Goal: Task Accomplishment & Management: Use online tool/utility

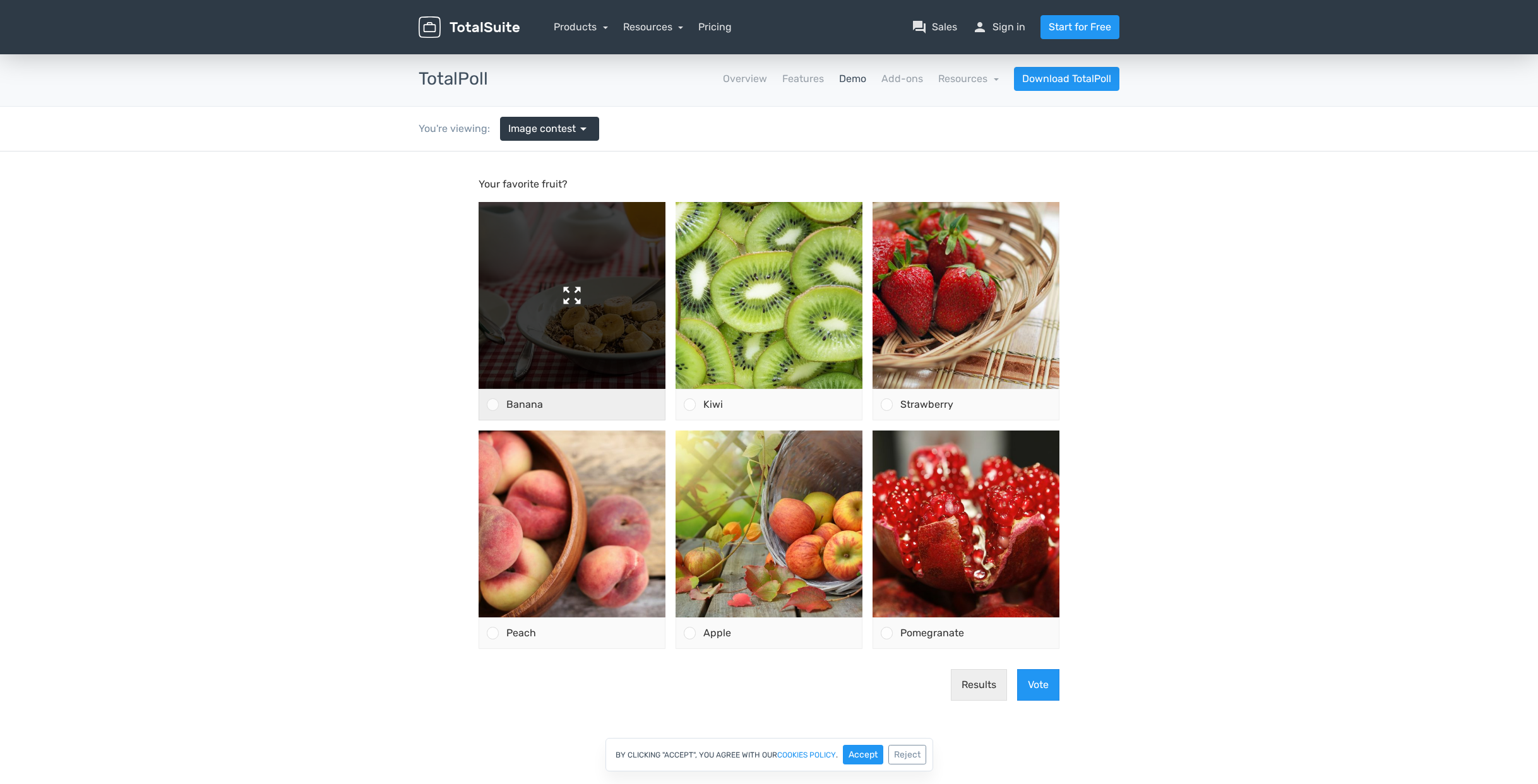
click at [618, 348] on img at bounding box center [572, 295] width 187 height 186
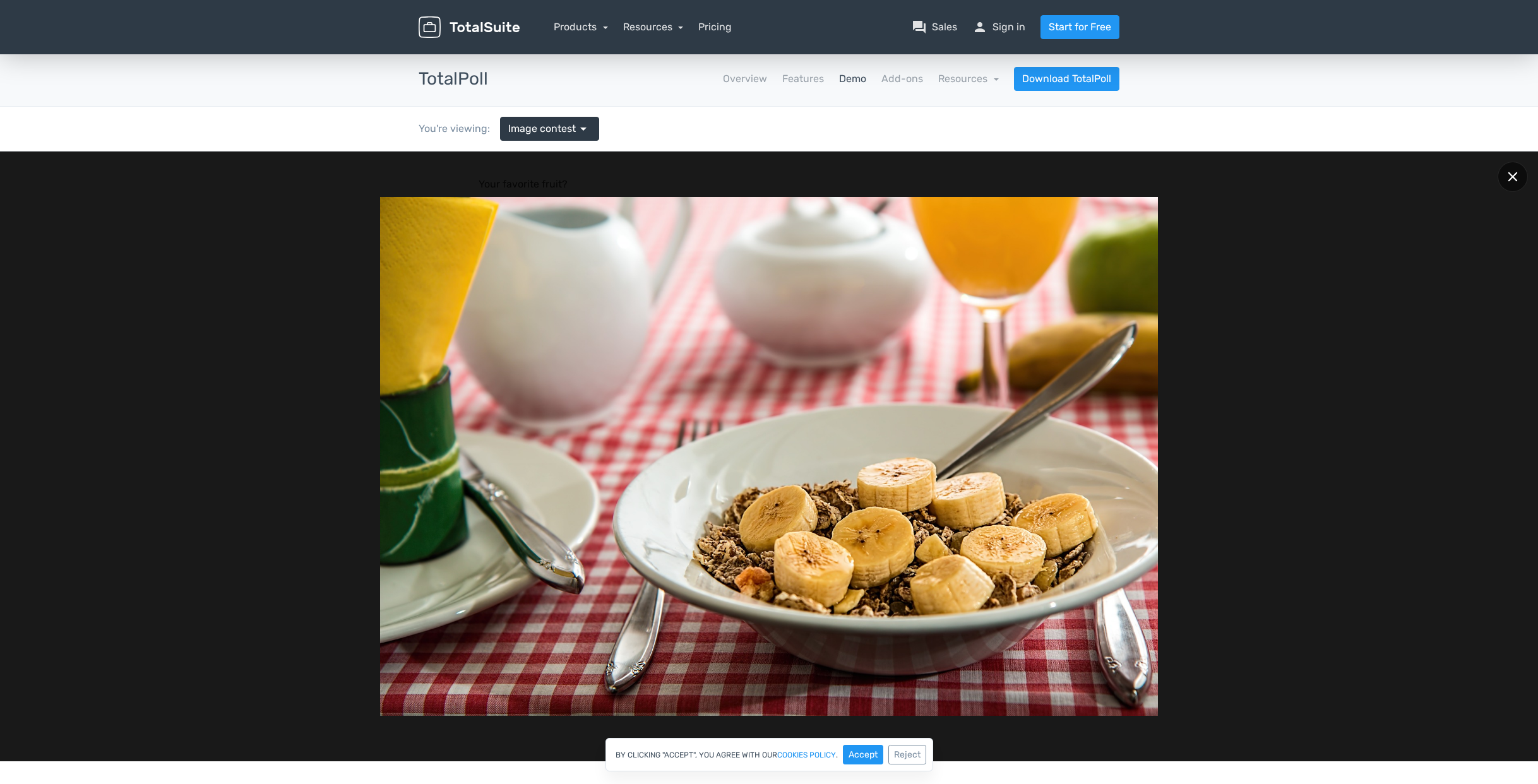
click at [1502, 181] on div at bounding box center [1513, 177] width 30 height 30
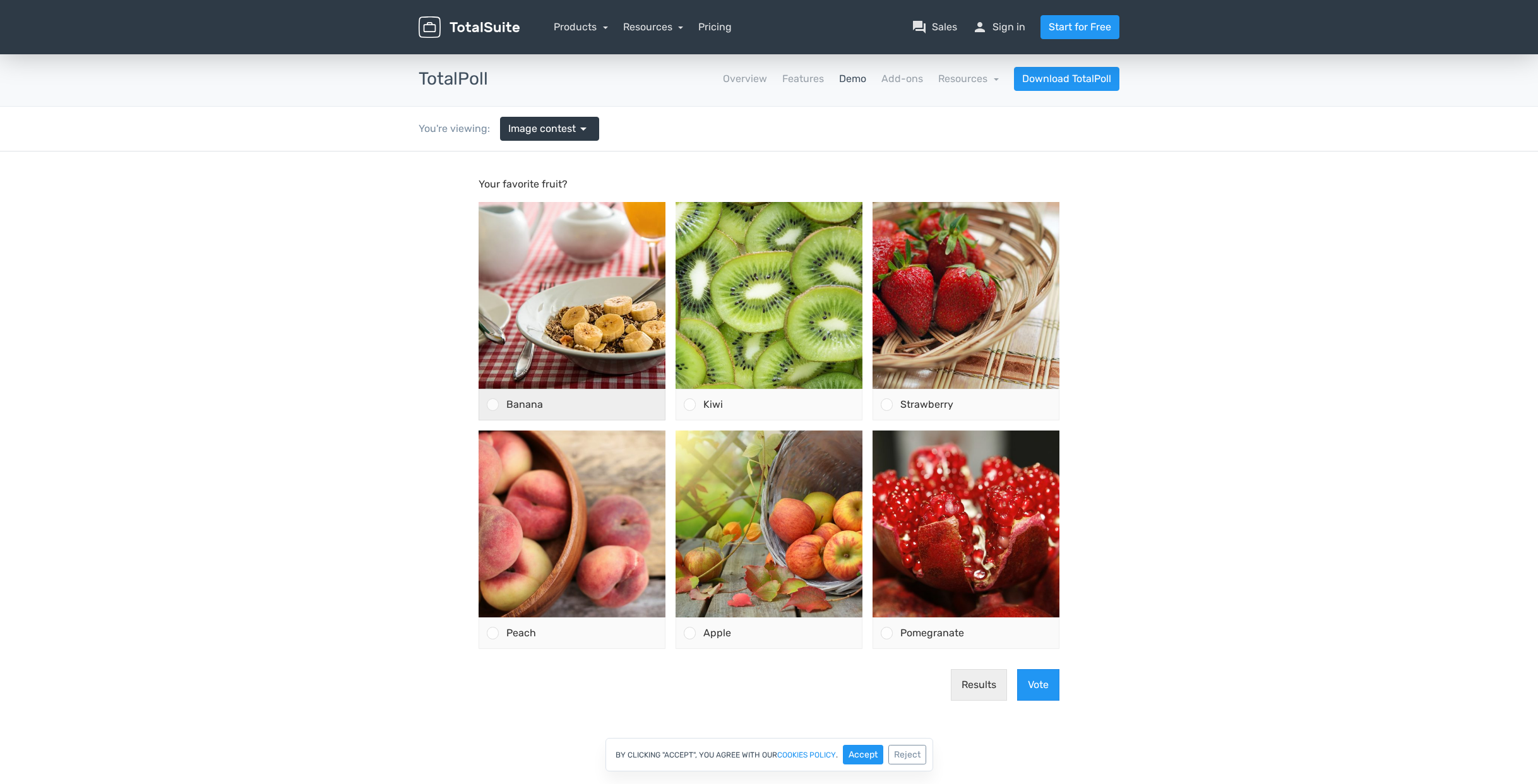
click at [494, 404] on div at bounding box center [493, 404] width 12 height 12
click at [493, 404] on input "Banana" at bounding box center [493, 404] width 0 height 0
click at [691, 405] on div at bounding box center [690, 404] width 12 height 12
click at [690, 404] on input "Kiwi" at bounding box center [690, 404] width 0 height 0
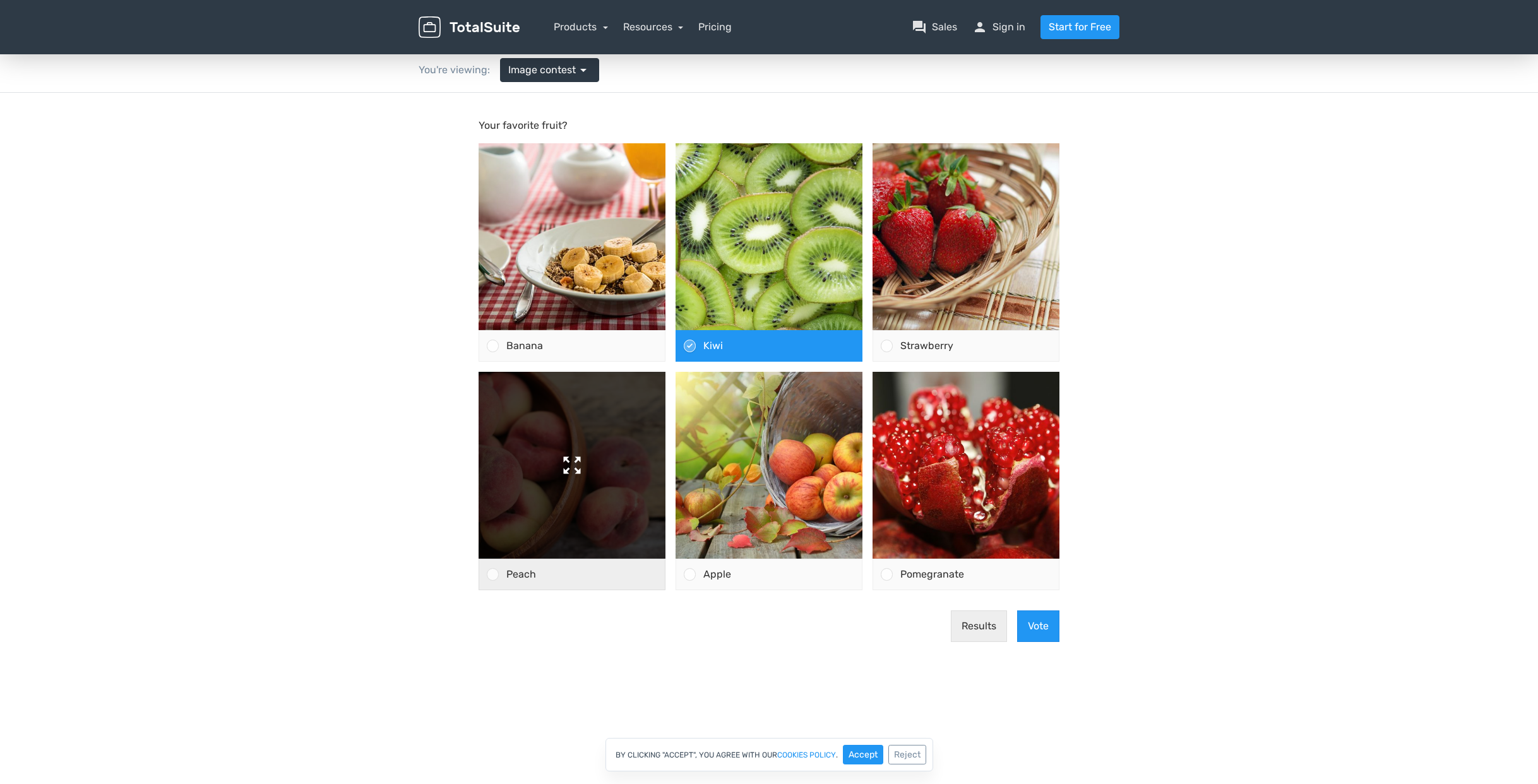
scroll to position [66, 0]
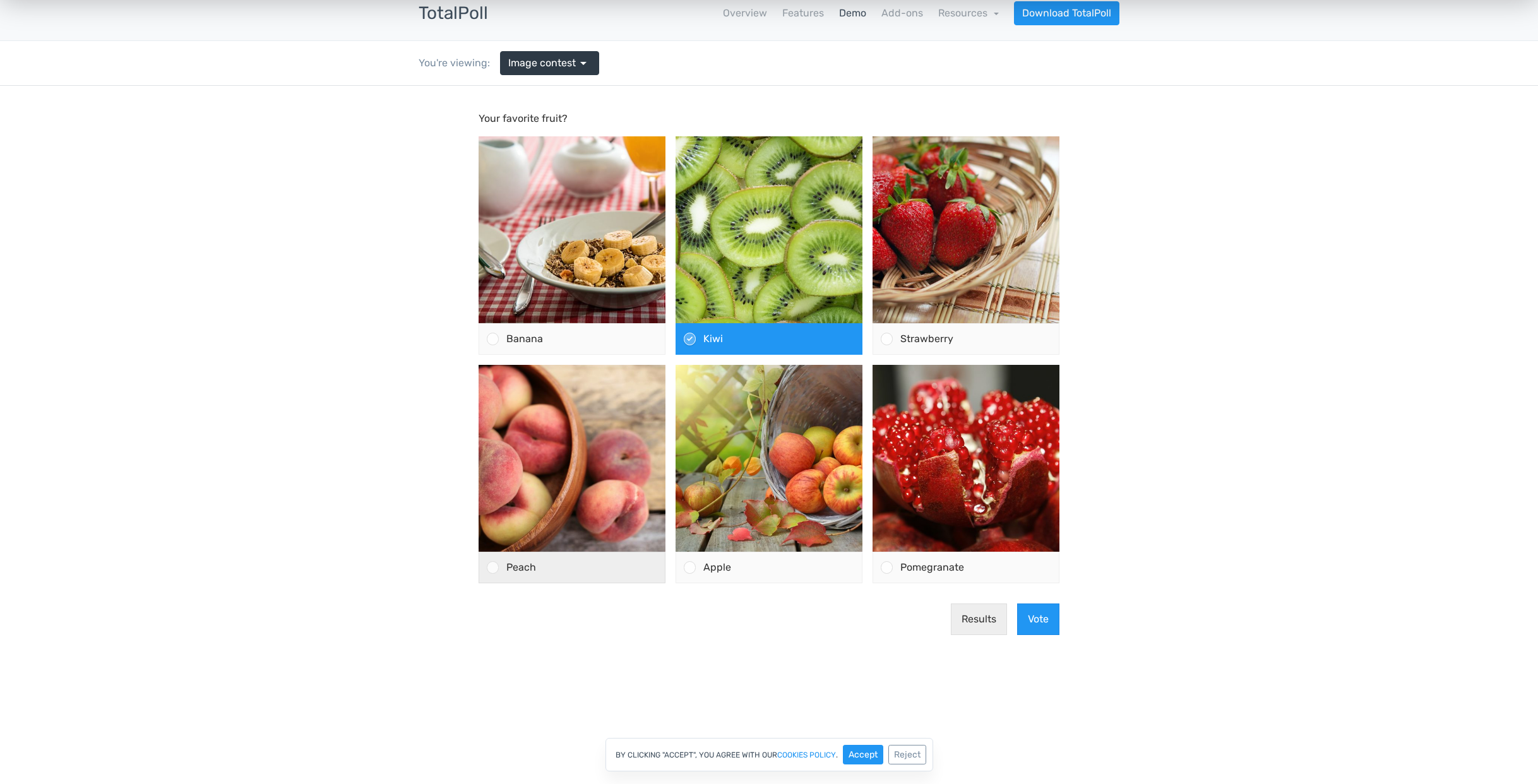
click at [491, 569] on div at bounding box center [493, 567] width 12 height 12
click at [493, 567] on input "Peach" at bounding box center [493, 567] width 0 height 0
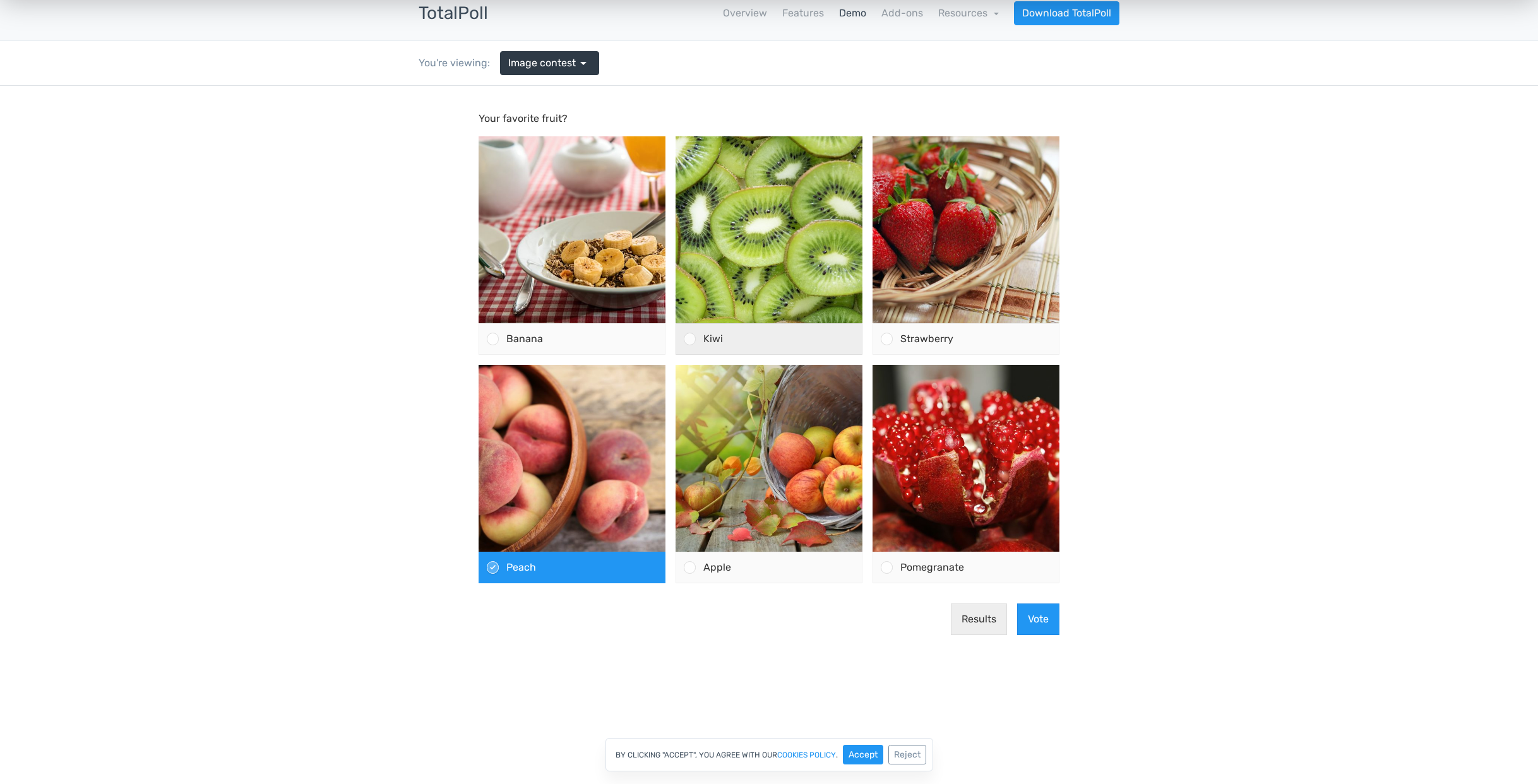
click at [689, 339] on div at bounding box center [690, 338] width 12 height 12
click at [690, 339] on input "Kiwi" at bounding box center [690, 339] width 0 height 0
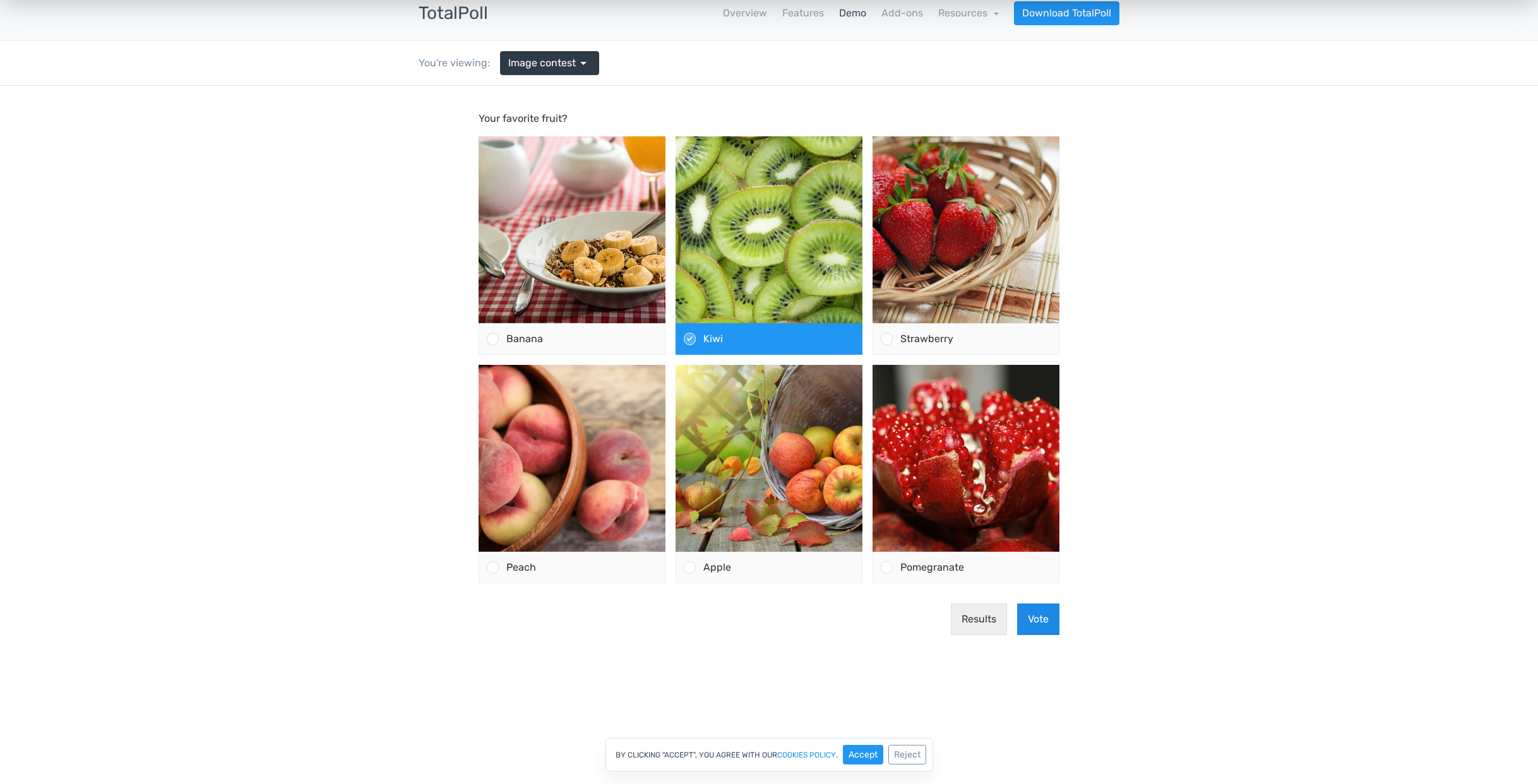
click at [1030, 619] on button "Vote" at bounding box center [1038, 619] width 42 height 32
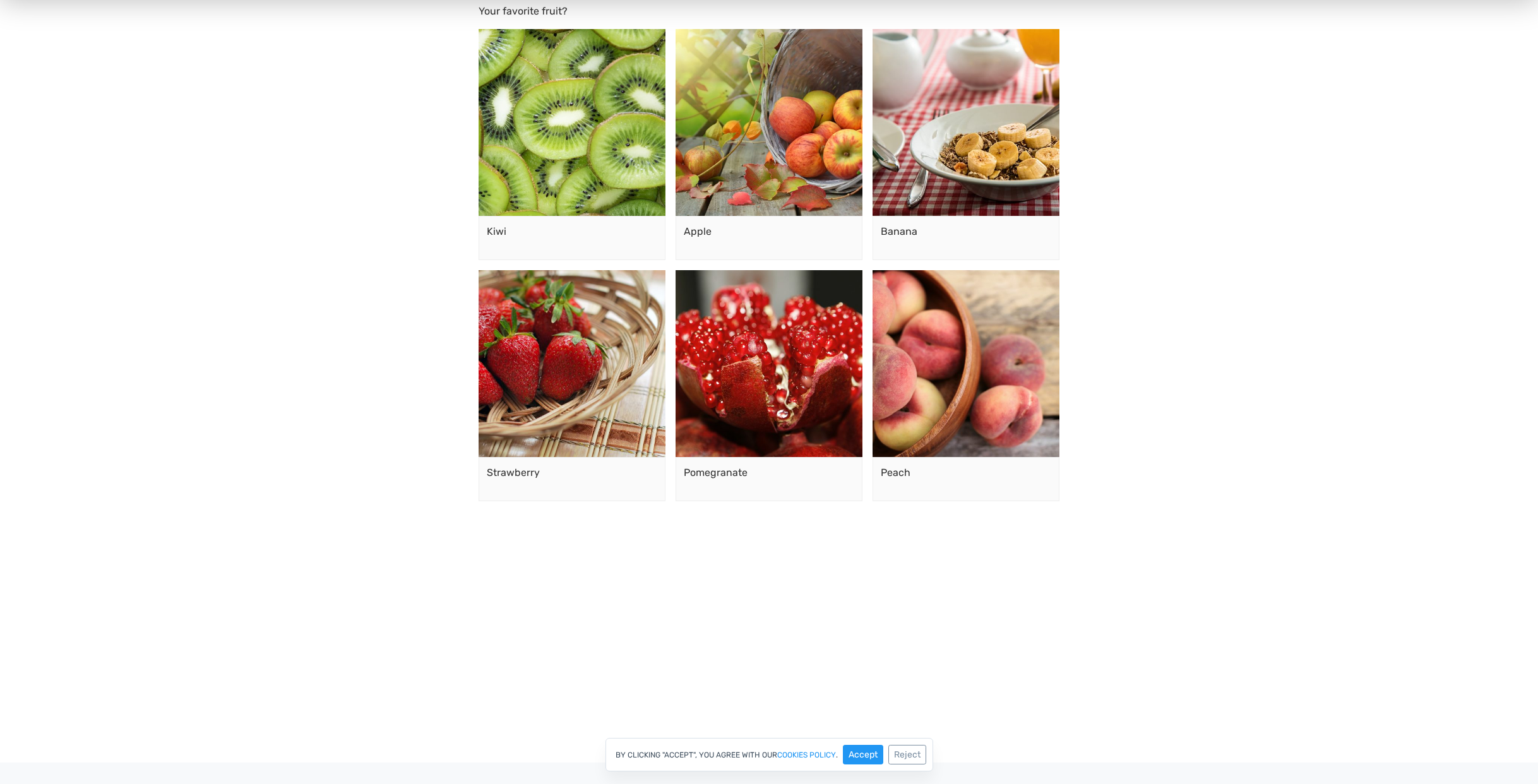
scroll to position [198, 0]
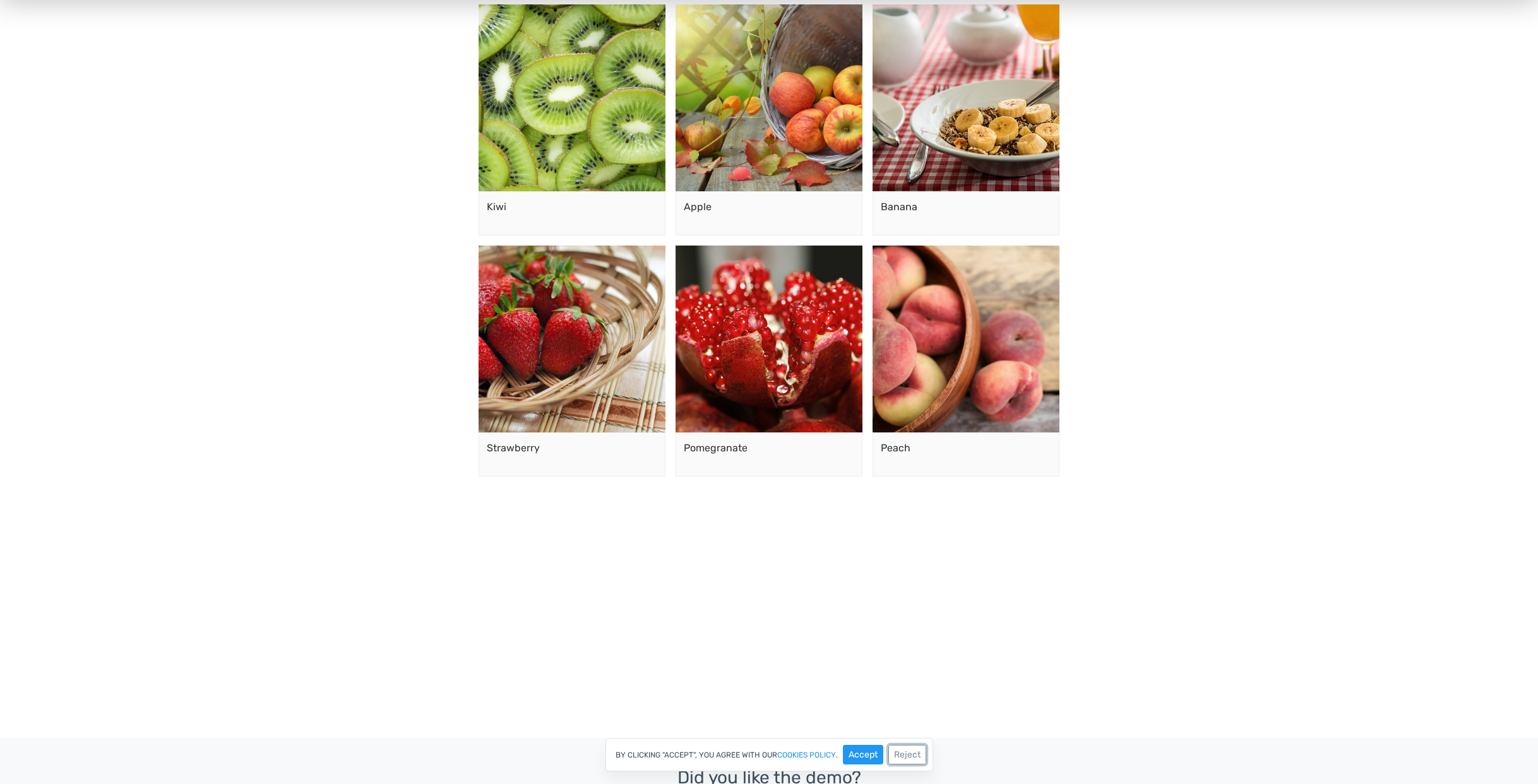
click at [916, 749] on button "Reject" at bounding box center [907, 754] width 38 height 20
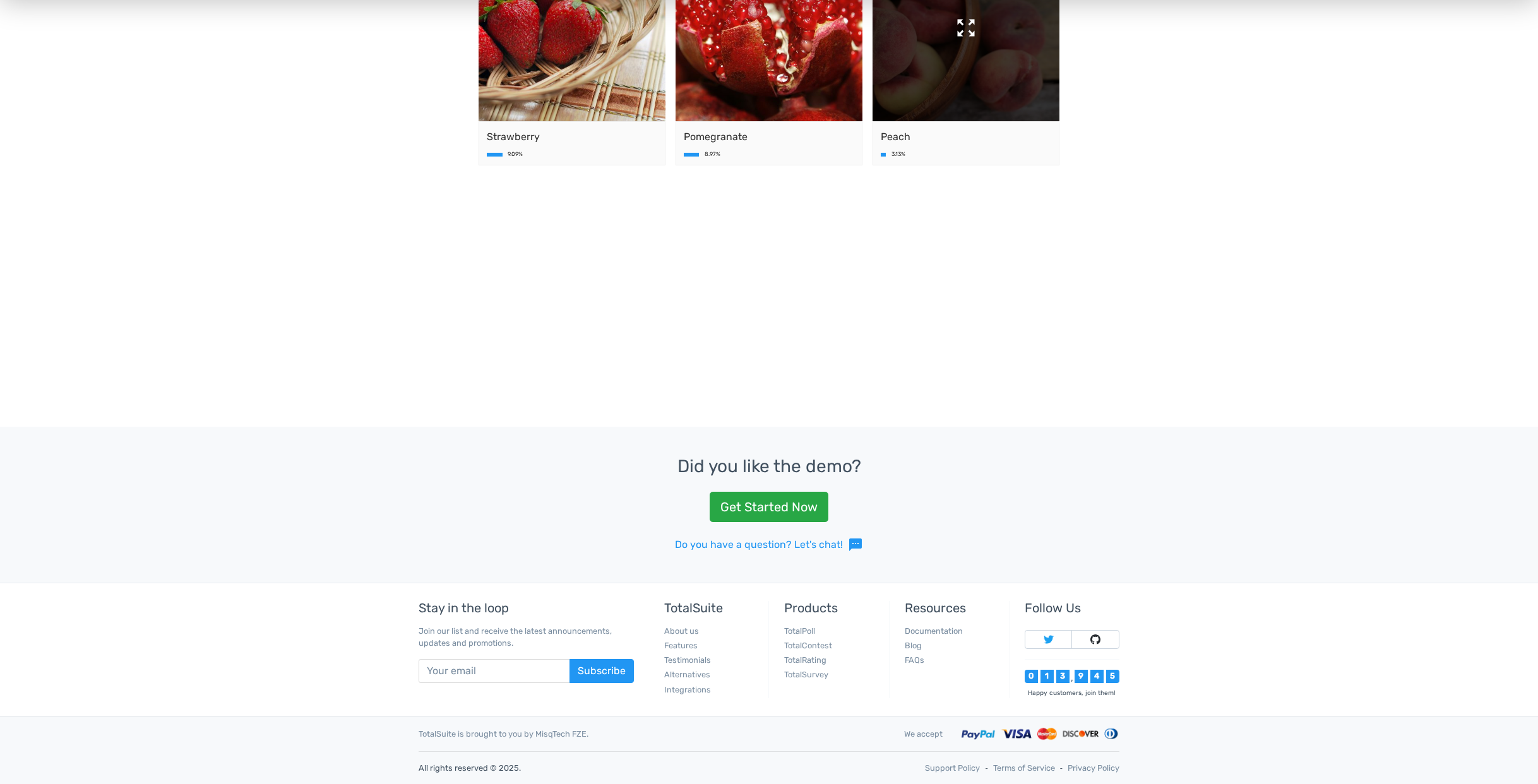
scroll to position [0, 0]
